Goal: Navigation & Orientation: Find specific page/section

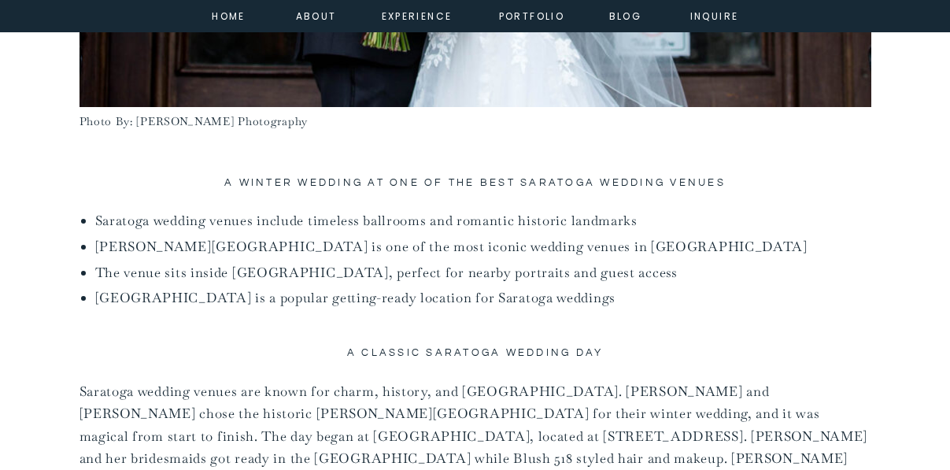
scroll to position [809, 0]
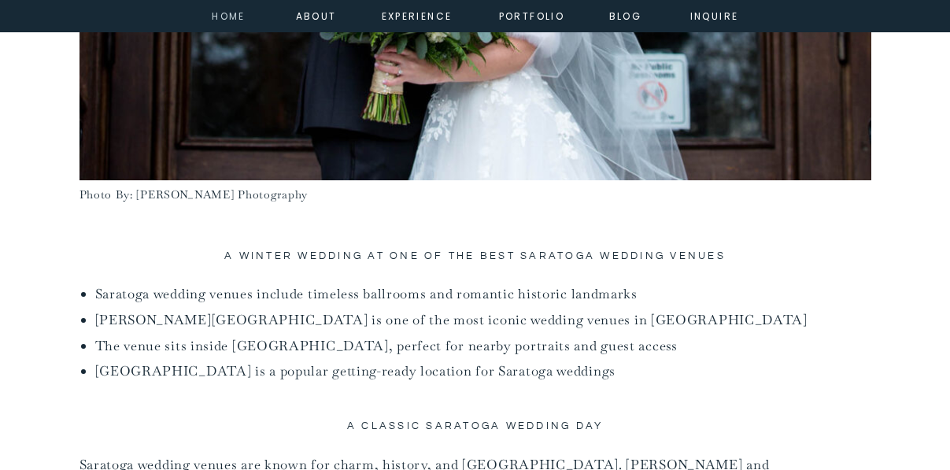
click at [228, 17] on nav "home" at bounding box center [229, 15] width 43 height 14
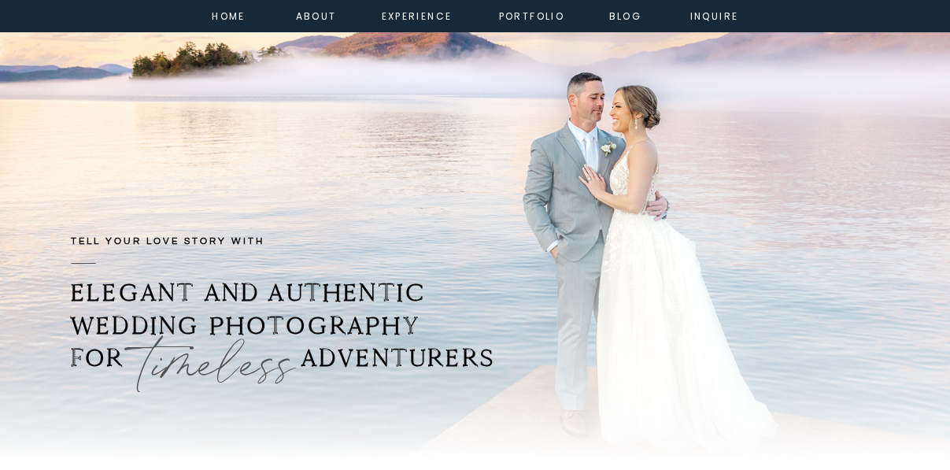
scroll to position [19, 0]
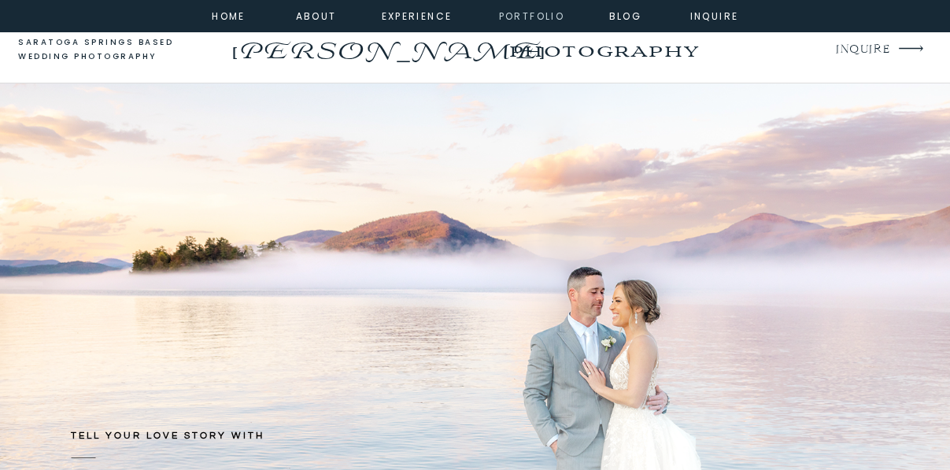
click at [523, 18] on nav "portfolio" at bounding box center [532, 15] width 68 height 14
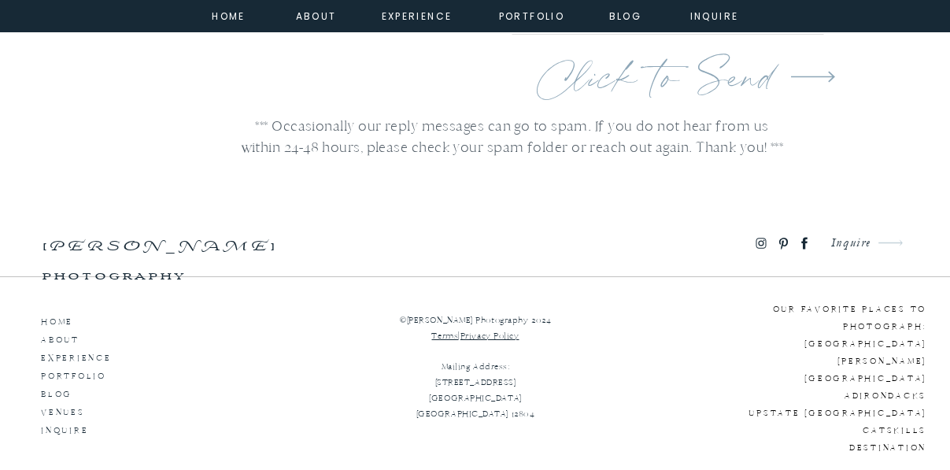
scroll to position [5942, 0]
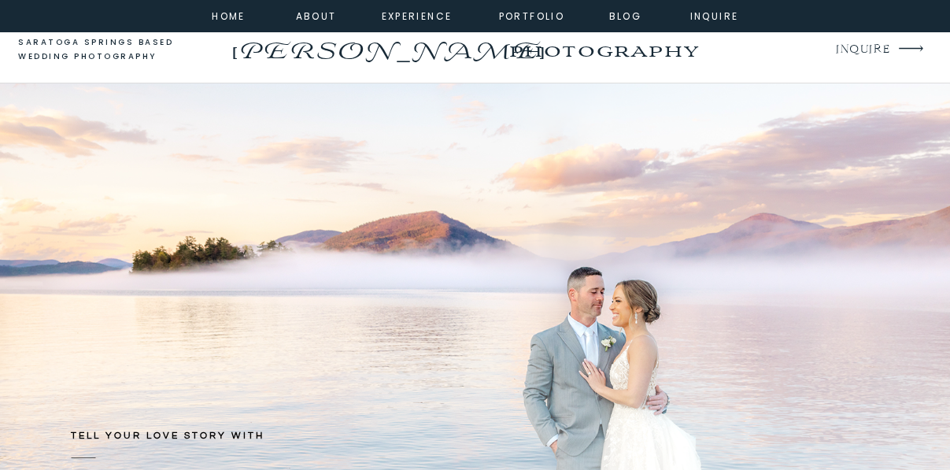
scroll to position [19, 0]
